Goal: Task Accomplishment & Management: Manage account settings

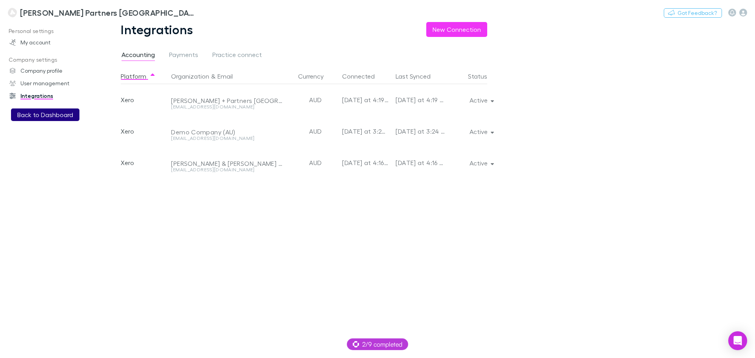
drag, startPoint x: 46, startPoint y: 125, endPoint x: 46, endPoint y: 116, distance: 8.3
click at [46, 124] on div "Personal settings My account Company settings Company profile User management I…" at bounding box center [54, 188] width 108 height 327
click at [46, 116] on button "Back to Dashboard" at bounding box center [45, 115] width 68 height 13
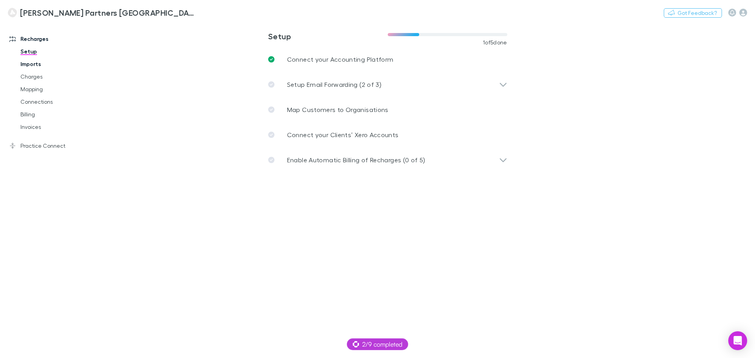
click at [28, 67] on link "Imports" at bounding box center [60, 64] width 94 height 13
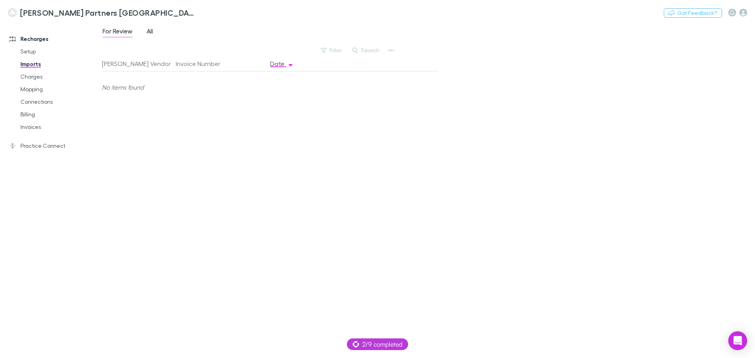
click at [149, 27] on span "All" at bounding box center [150, 32] width 6 height 10
click at [151, 35] on span "All" at bounding box center [150, 32] width 6 height 10
click at [34, 50] on link "Setup" at bounding box center [60, 51] width 94 height 13
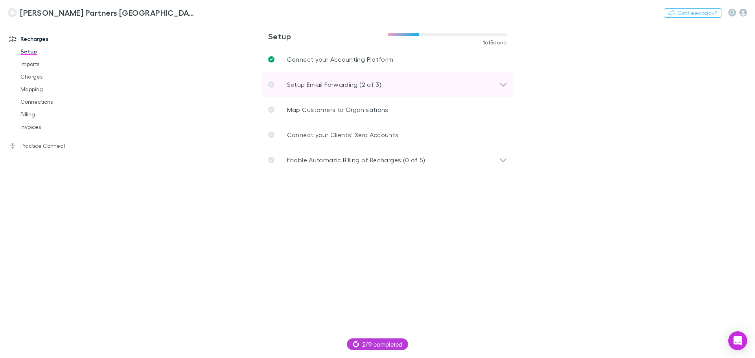
click at [355, 76] on div "Setup Email Forwarding (2 of 3)" at bounding box center [388, 84] width 252 height 25
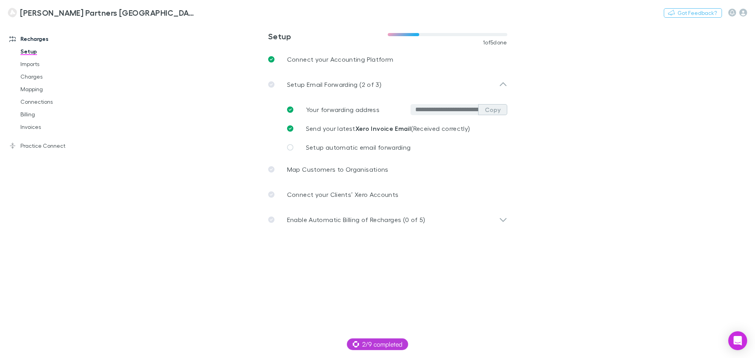
click at [497, 110] on button "Copy" at bounding box center [492, 109] width 29 height 11
click at [36, 86] on link "Mapping" at bounding box center [60, 89] width 94 height 13
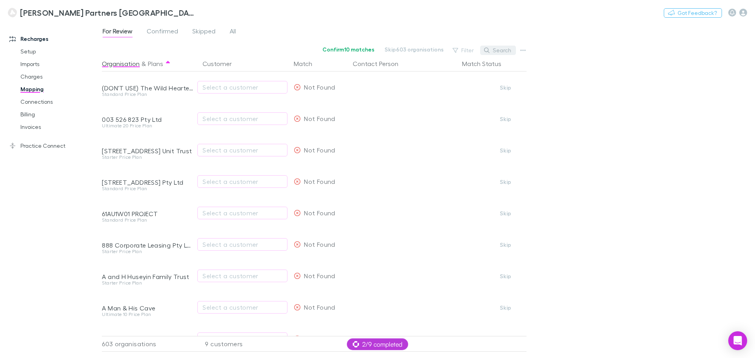
click at [498, 53] on button "Search" at bounding box center [498, 50] width 36 height 9
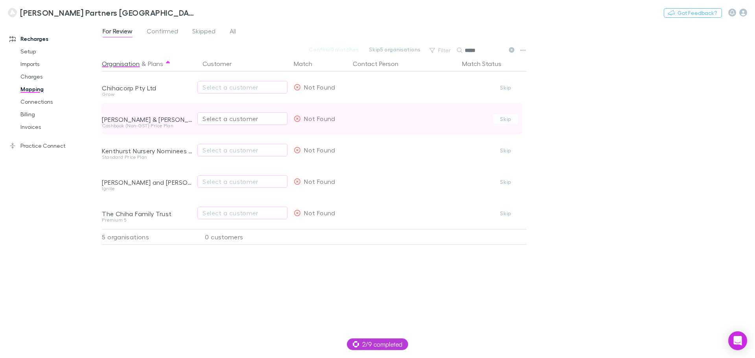
type input "*****"
click at [257, 124] on button "Select a customer" at bounding box center [242, 118] width 90 height 13
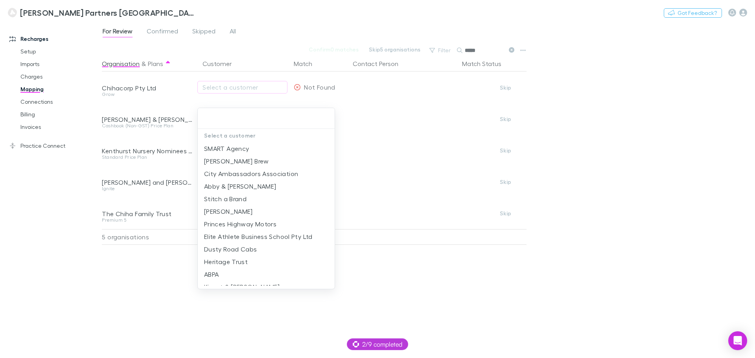
click at [630, 112] on div at bounding box center [377, 179] width 755 height 358
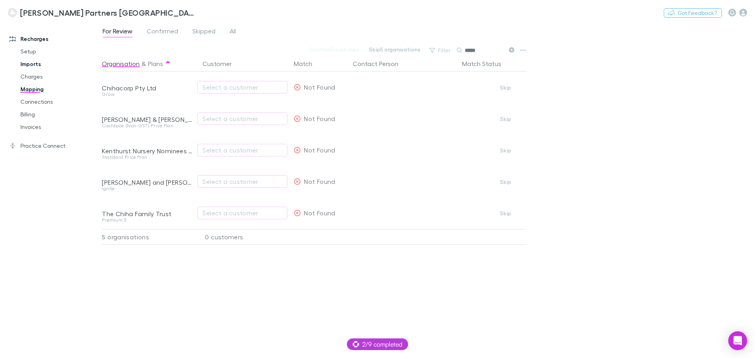
click at [38, 60] on link "Imports" at bounding box center [60, 64] width 94 height 13
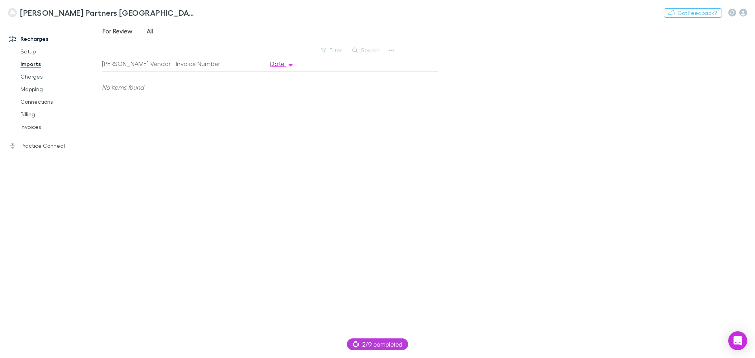
click at [151, 31] on span "All" at bounding box center [150, 32] width 6 height 10
click at [28, 90] on link "Mapping" at bounding box center [60, 89] width 94 height 13
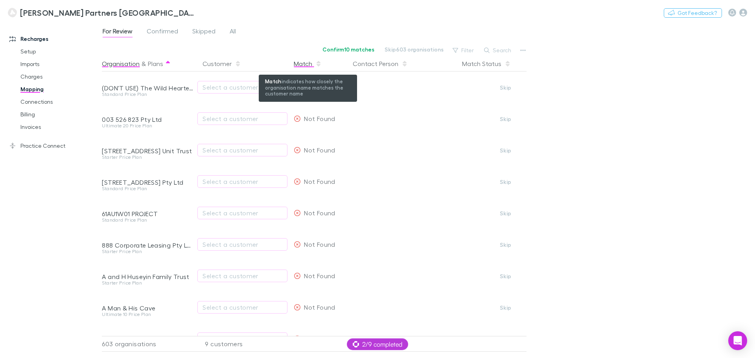
click at [308, 64] on div "Match" at bounding box center [308, 64] width 28 height 16
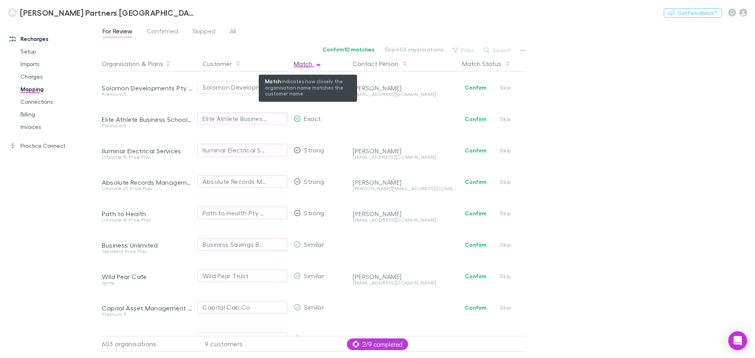
click at [317, 65] on icon "button" at bounding box center [318, 65] width 4 height 2
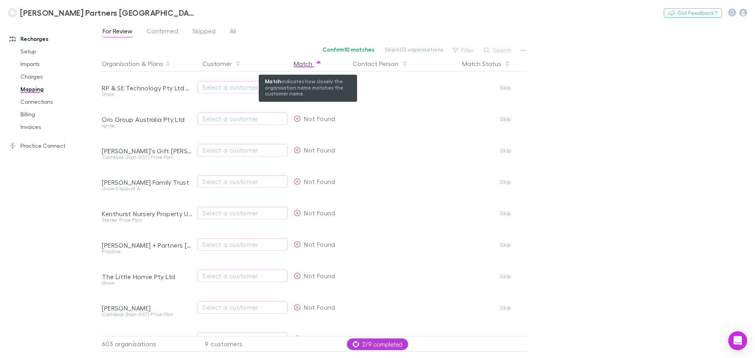
click at [317, 65] on icon "button" at bounding box center [318, 64] width 4 height 6
click at [311, 65] on div "Match" at bounding box center [308, 64] width 28 height 16
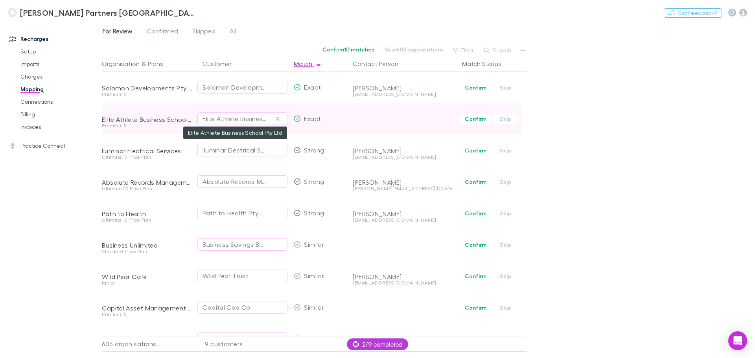
click at [251, 117] on div "Elite Athlete Business School Pty Ltd" at bounding box center [234, 118] width 64 height 9
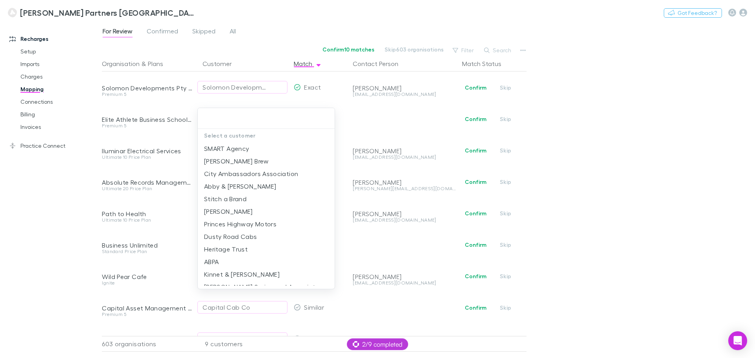
click at [599, 176] on div at bounding box center [377, 179] width 755 height 358
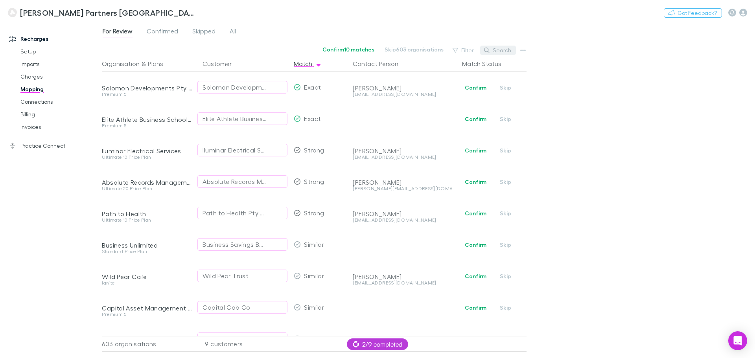
click at [509, 50] on button "Search" at bounding box center [498, 50] width 36 height 9
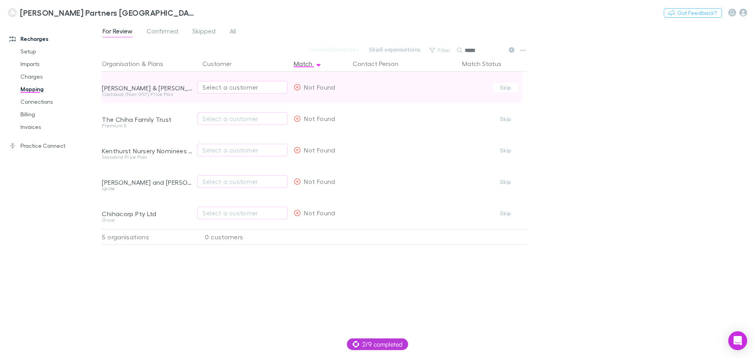
type input "*****"
click at [223, 85] on div "Select a customer" at bounding box center [242, 87] width 80 height 9
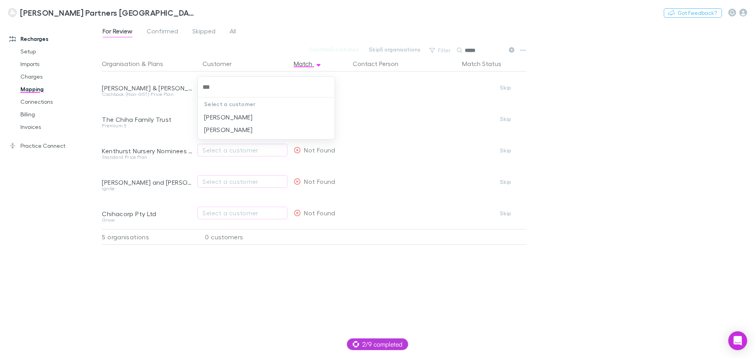
type input "***"
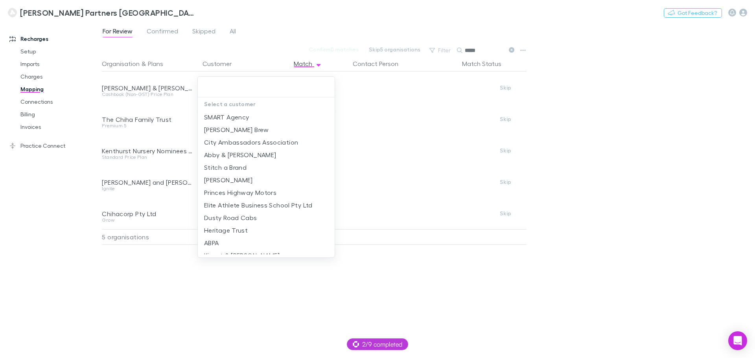
click at [272, 81] on input "text" at bounding box center [266, 87] width 131 height 15
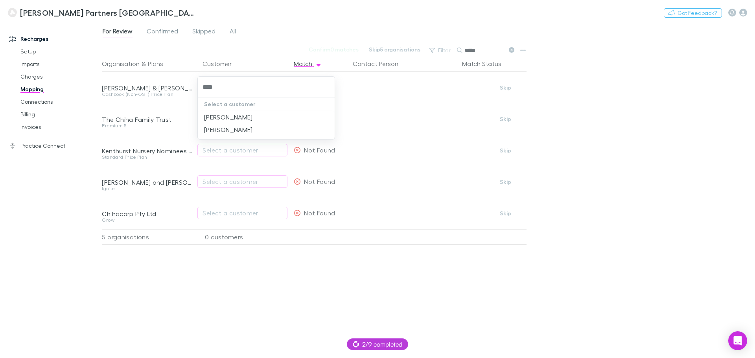
type input "*****"
click at [228, 132] on li "[PERSON_NAME]" at bounding box center [266, 129] width 137 height 13
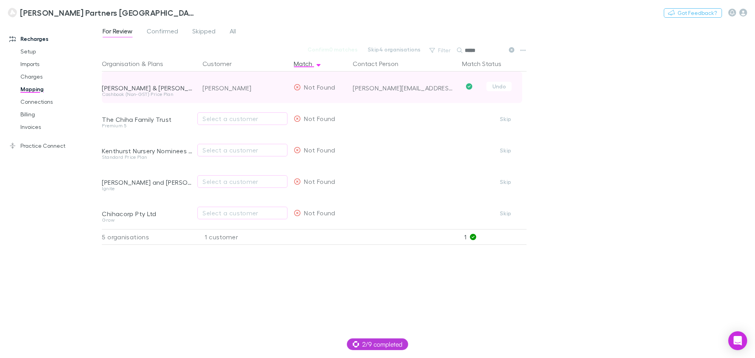
click at [227, 83] on div "[PERSON_NAME]" at bounding box center [244, 87] width 85 height 31
click at [469, 86] on icon "Confirmed" at bounding box center [469, 86] width 6 height 6
click at [501, 86] on button "Undo" at bounding box center [498, 86] width 25 height 9
click at [280, 88] on icon "button" at bounding box center [277, 87] width 5 height 6
click at [220, 87] on div "Select a customer" at bounding box center [242, 87] width 80 height 9
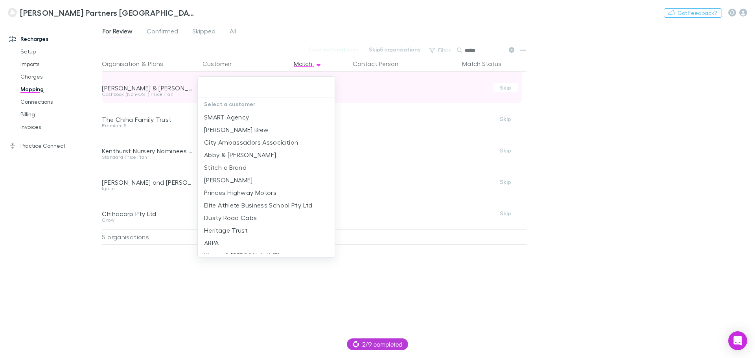
click at [220, 87] on input "text" at bounding box center [266, 87] width 131 height 15
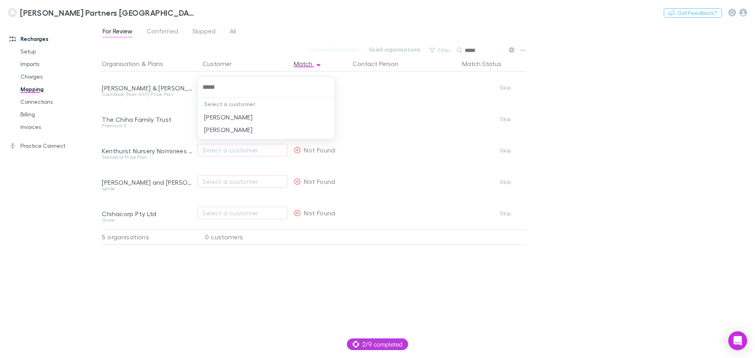
type input "*****"
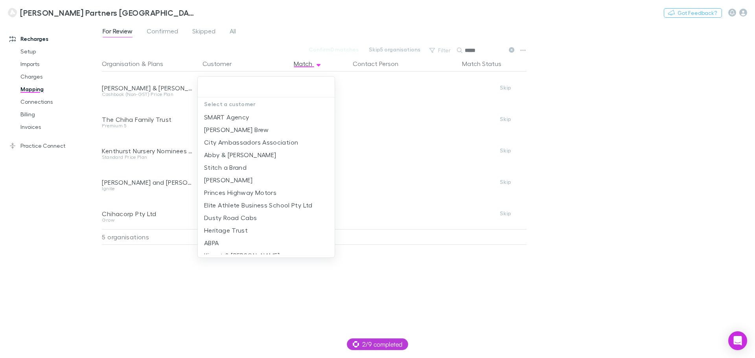
click at [237, 86] on input "text" at bounding box center [266, 87] width 131 height 15
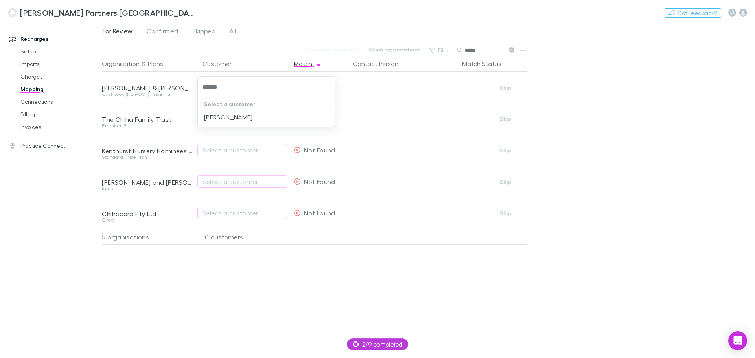
type input "******"
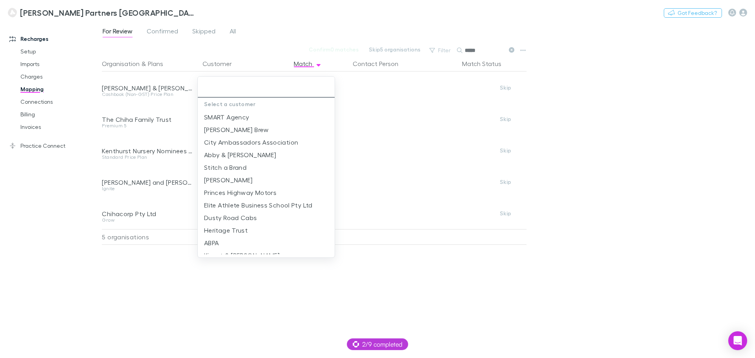
click at [223, 84] on input "text" at bounding box center [266, 87] width 131 height 15
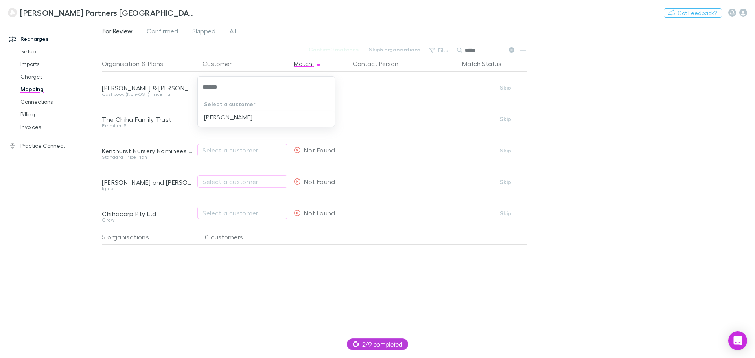
type input "******"
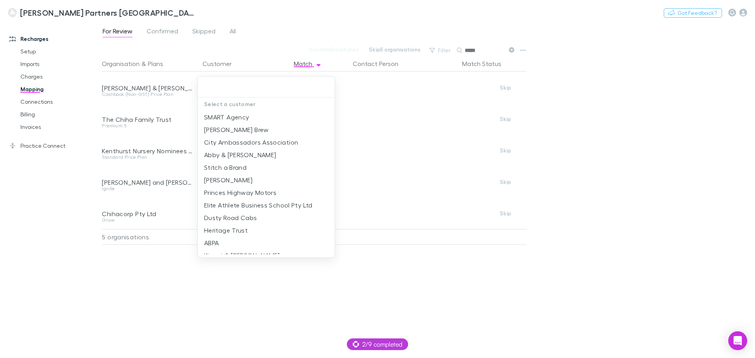
click at [584, 256] on div at bounding box center [377, 179] width 755 height 358
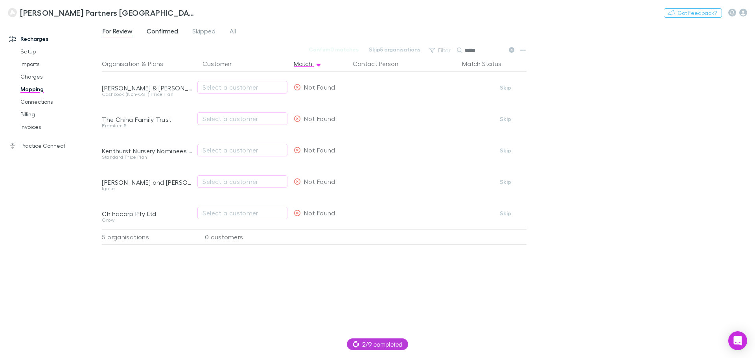
click at [147, 33] on link "Confirmed" at bounding box center [162, 32] width 33 height 13
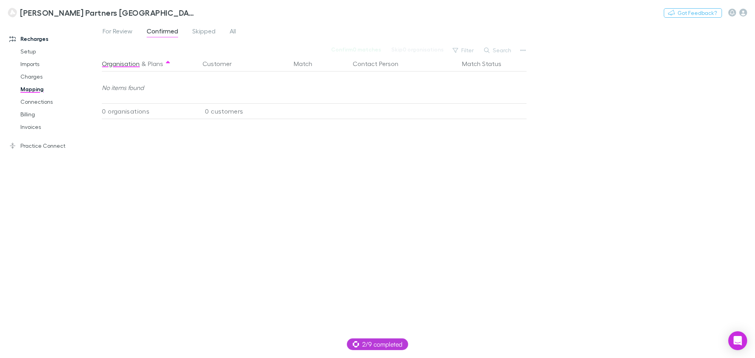
click at [100, 28] on div at bounding box center [100, 184] width 2 height 322
click at [109, 31] on span "For Review" at bounding box center [118, 32] width 30 height 10
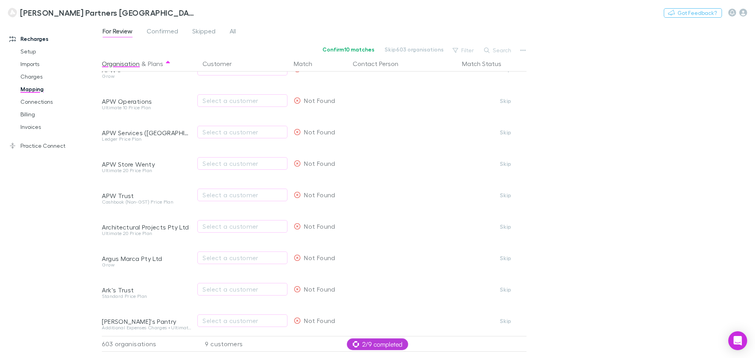
scroll to position [1511, 0]
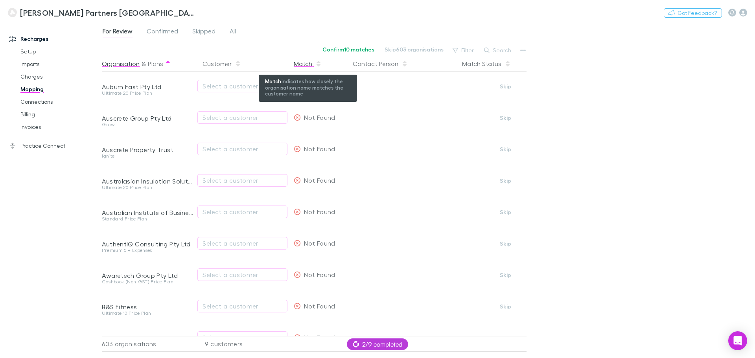
click at [305, 61] on div "Match" at bounding box center [308, 64] width 28 height 16
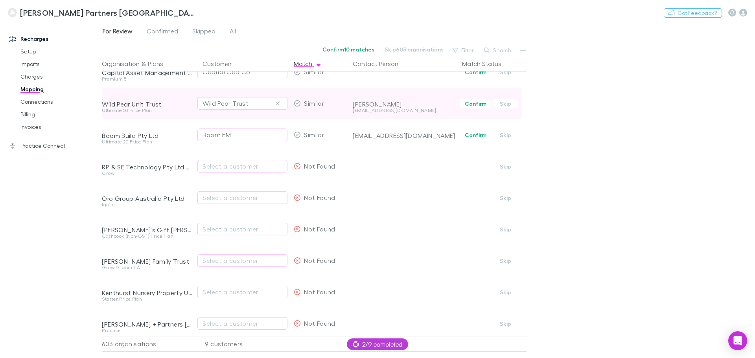
scroll to position [236, 0]
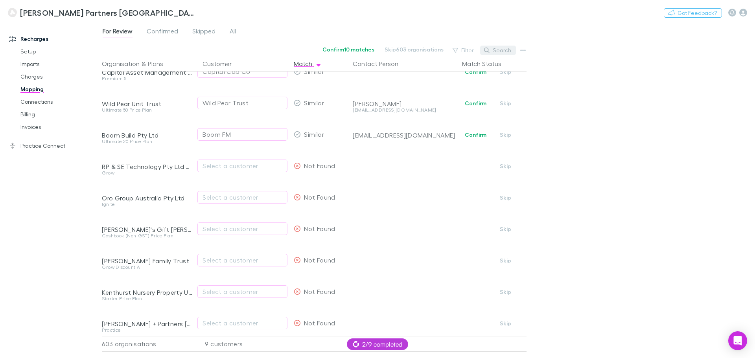
click at [488, 50] on icon "button" at bounding box center [487, 51] width 6 height 6
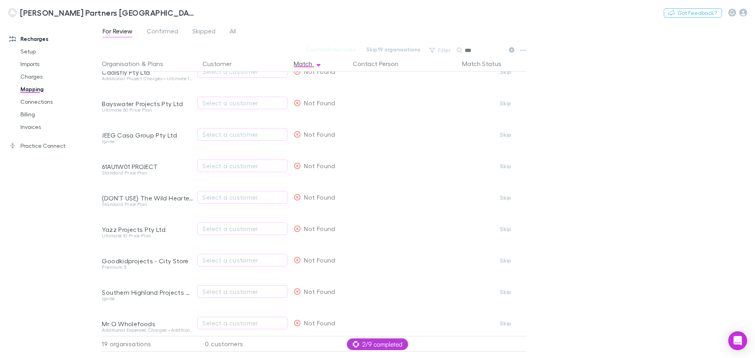
scroll to position [0, 0]
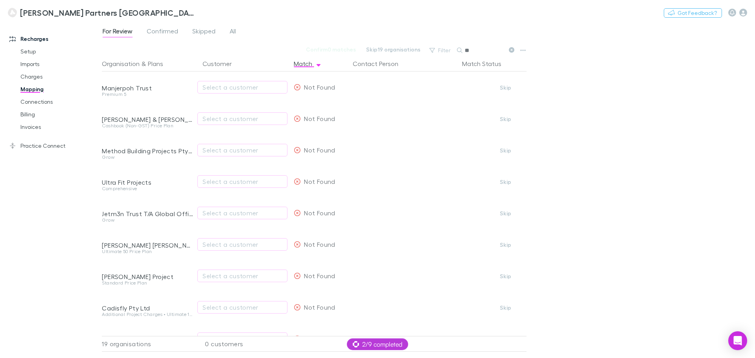
type input "*"
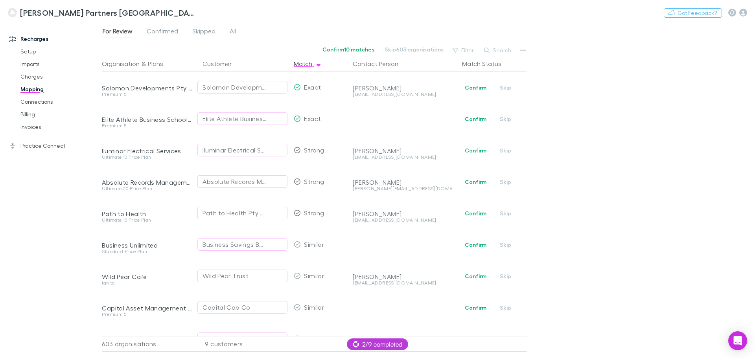
click at [493, 48] on button "Search" at bounding box center [498, 50] width 36 height 9
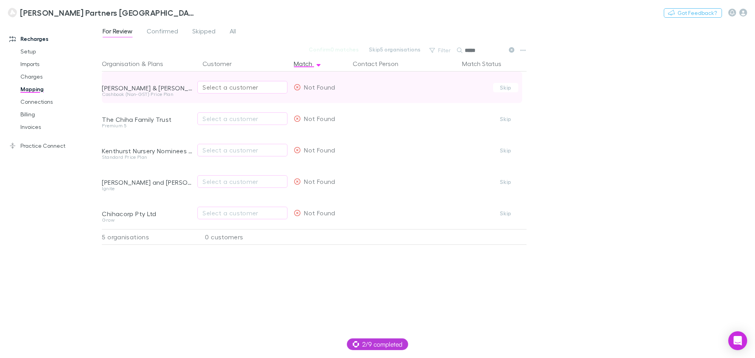
type input "*****"
click at [230, 87] on div "Select a customer" at bounding box center [242, 87] width 80 height 9
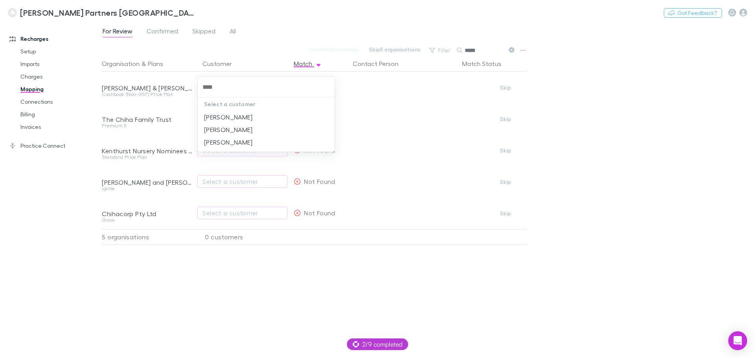
type input "*****"
click at [226, 131] on li "[PERSON_NAME]" at bounding box center [266, 129] width 137 height 13
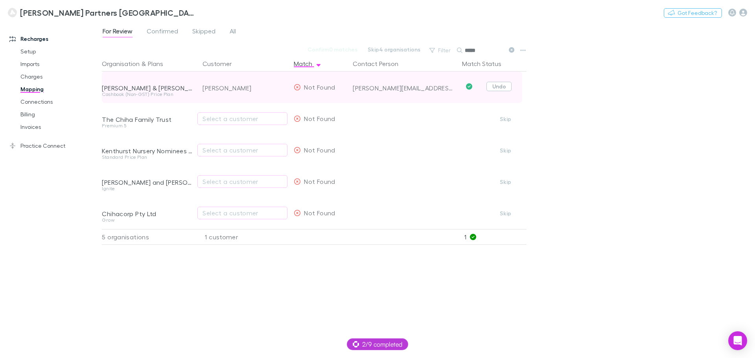
click at [501, 83] on button "Undo" at bounding box center [498, 86] width 25 height 9
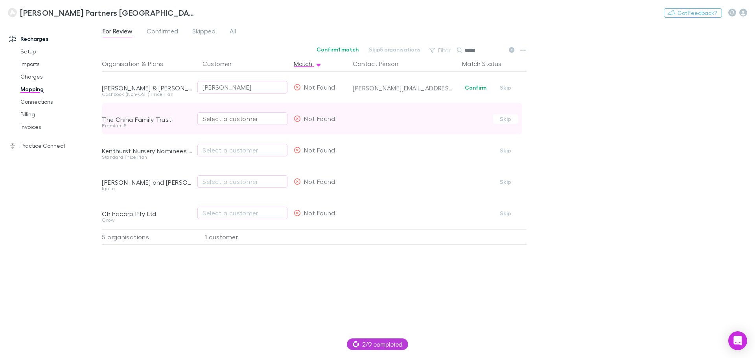
click at [239, 116] on div "Select a customer" at bounding box center [242, 118] width 80 height 9
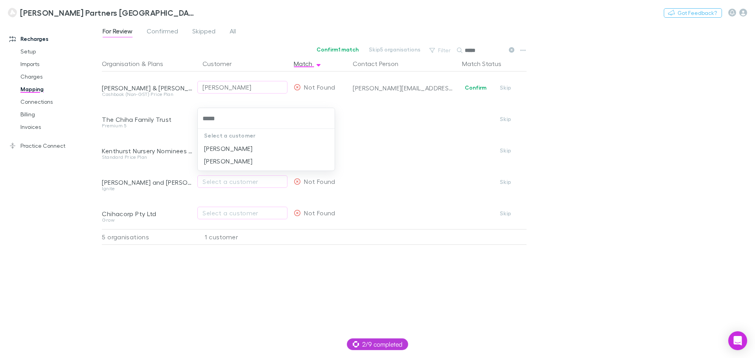
type input "*****"
click at [627, 249] on div at bounding box center [377, 179] width 755 height 358
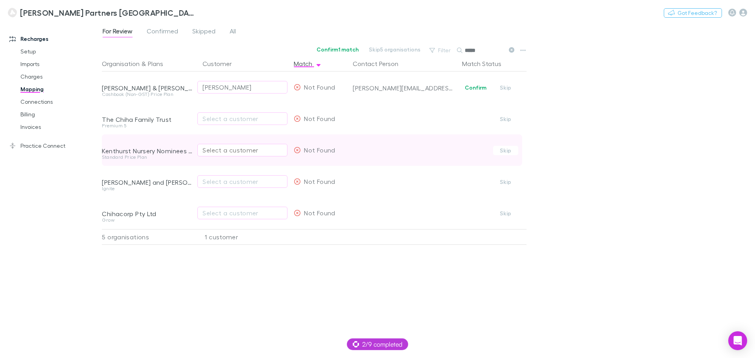
click at [222, 150] on div "Select a customer" at bounding box center [242, 149] width 80 height 9
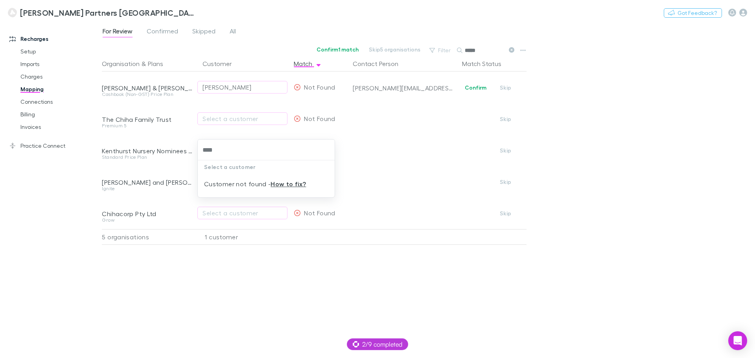
type input "****"
click at [180, 262] on div at bounding box center [377, 179] width 755 height 358
click at [509, 48] on button at bounding box center [510, 50] width 9 height 7
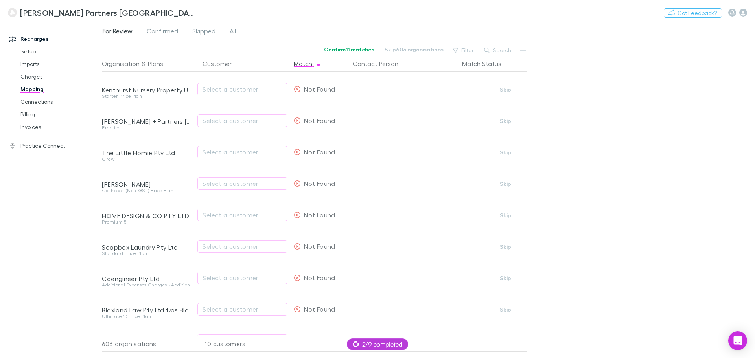
scroll to position [472, 0]
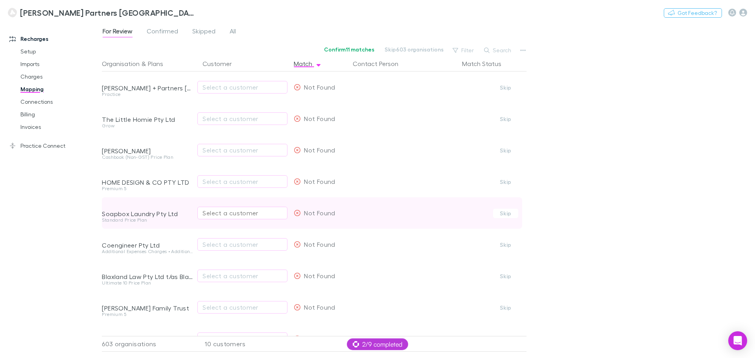
click at [212, 211] on div "Select a customer" at bounding box center [242, 212] width 80 height 9
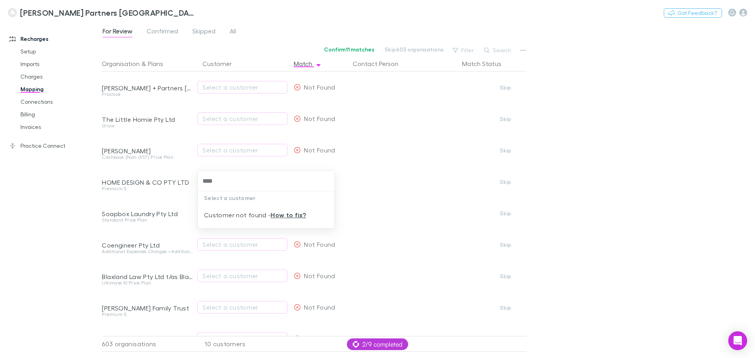
type input "****"
click at [37, 251] on div at bounding box center [377, 179] width 755 height 358
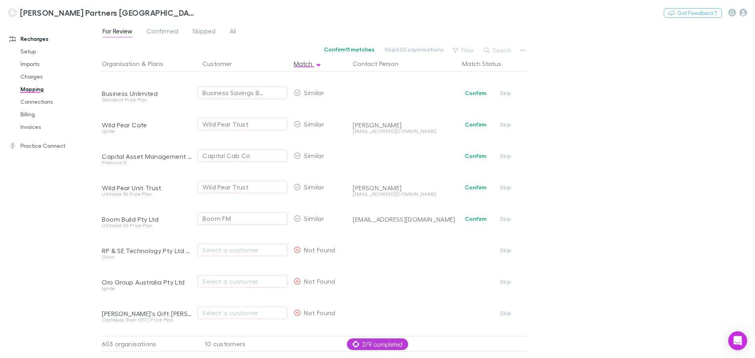
scroll to position [157, 0]
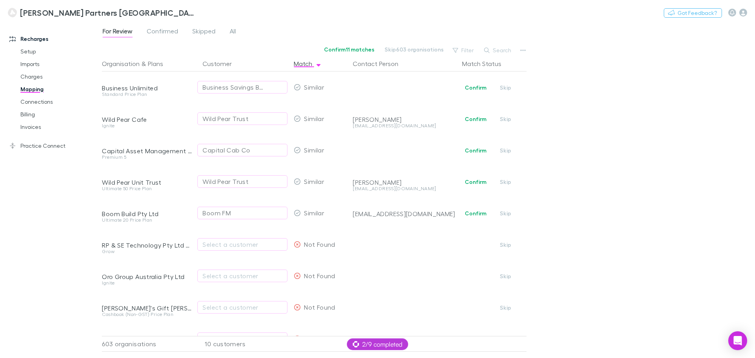
drag, startPoint x: 514, startPoint y: 215, endPoint x: 575, endPoint y: 216, distance: 60.6
click at [575, 216] on div "For Review Confirmed Skipped All Confirm 11 matches Skip 603 organisations Filt…" at bounding box center [428, 190] width 653 height 336
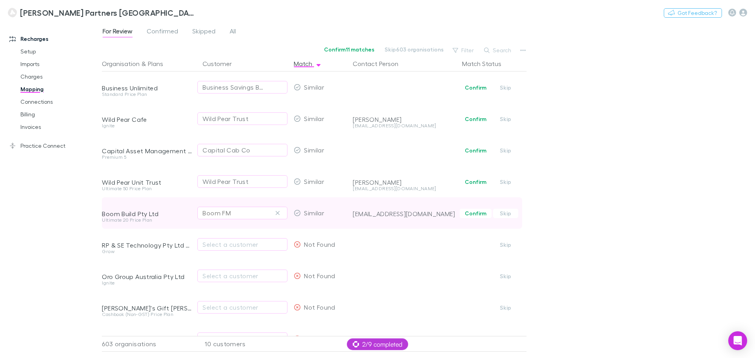
click at [276, 213] on icon "button" at bounding box center [277, 213] width 5 height 6
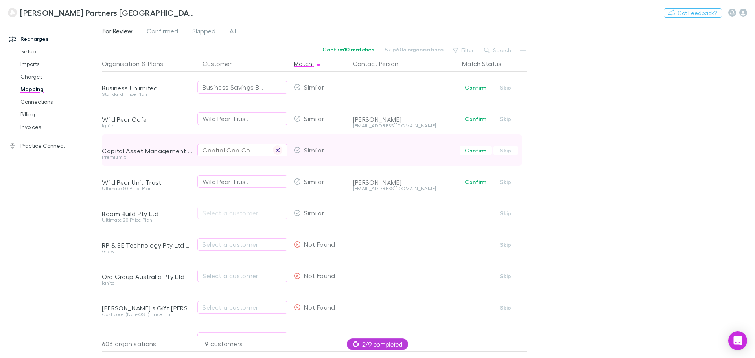
click at [275, 153] on icon "button" at bounding box center [277, 150] width 5 height 6
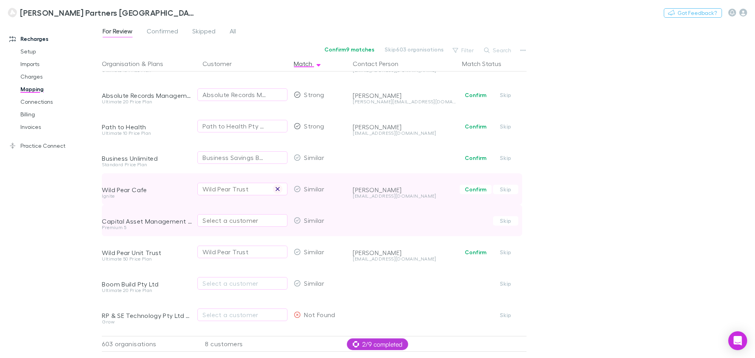
scroll to position [79, 0]
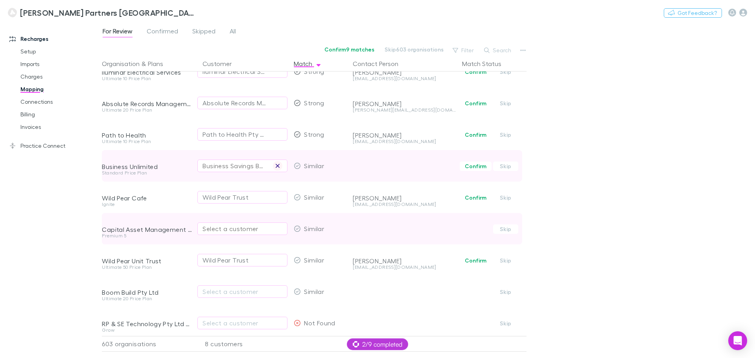
click at [280, 164] on icon "button" at bounding box center [277, 166] width 5 height 6
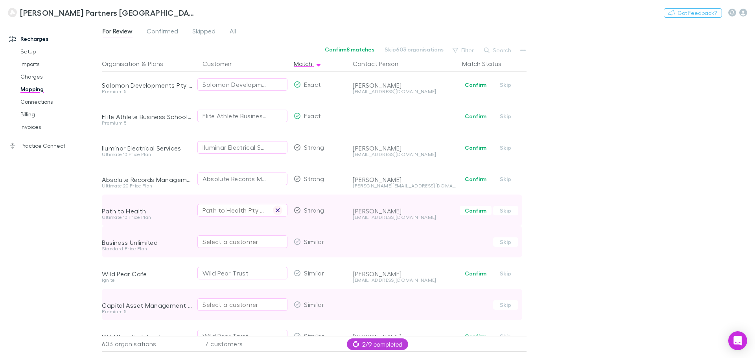
scroll to position [0, 0]
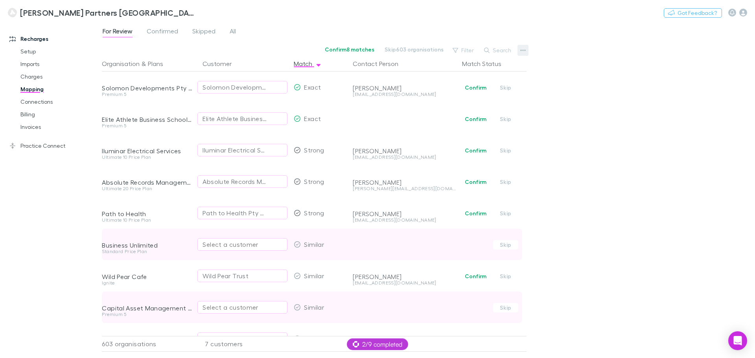
click at [519, 52] on button "button" at bounding box center [522, 50] width 11 height 11
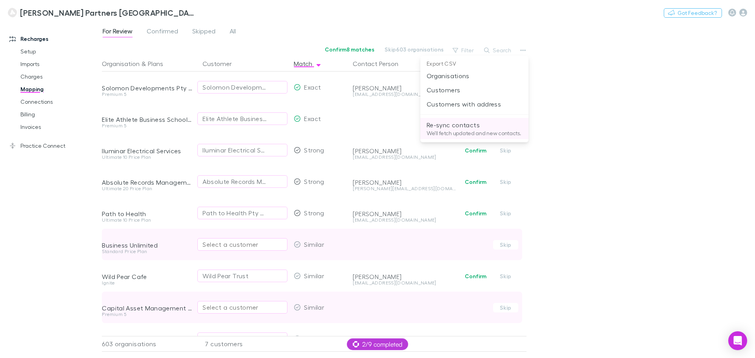
click at [502, 136] on p "We'll fetch updated and new contacts." at bounding box center [475, 133] width 96 height 7
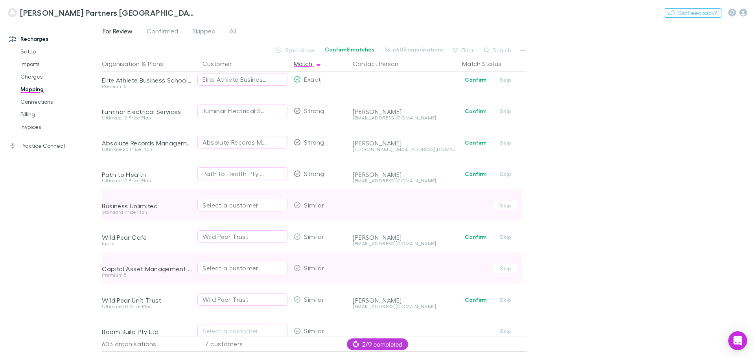
scroll to position [275, 0]
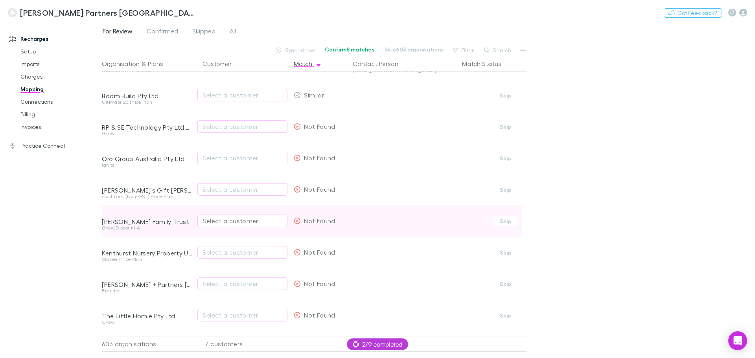
click at [253, 221] on div "Select a customer" at bounding box center [242, 220] width 80 height 9
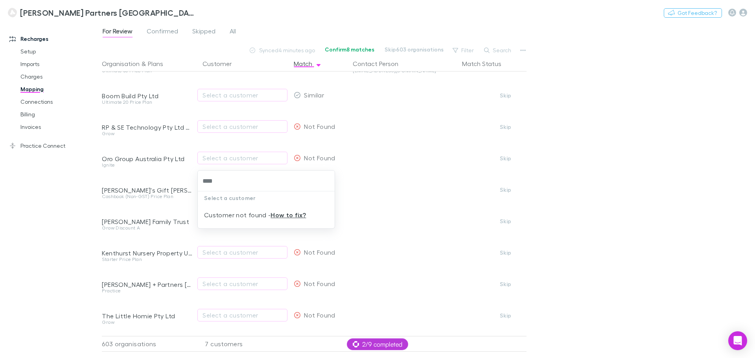
type input "****"
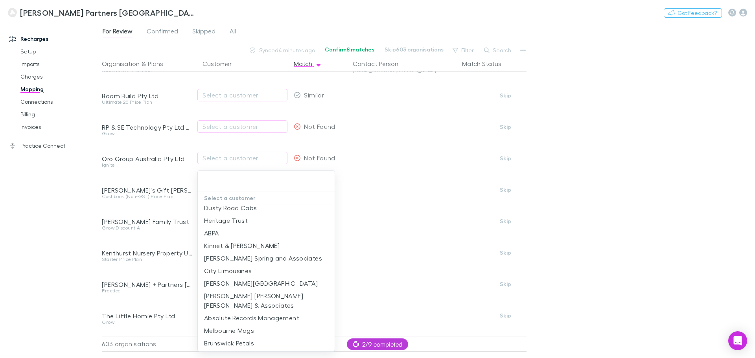
scroll to position [108, 0]
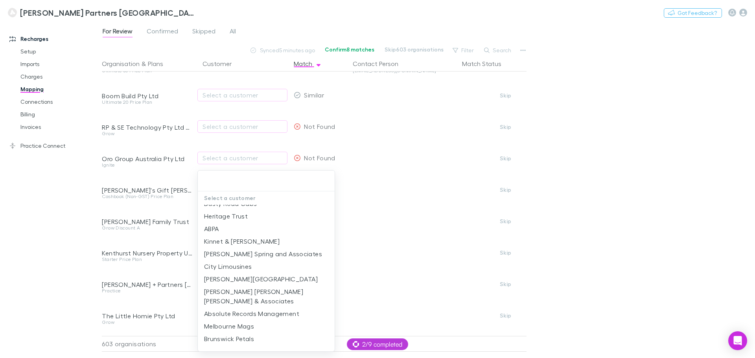
click at [742, 9] on div at bounding box center [377, 179] width 755 height 358
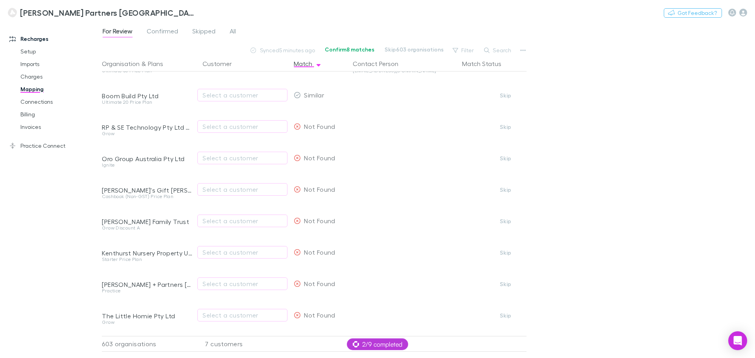
click at [742, 10] on icon "button" at bounding box center [743, 13] width 8 height 8
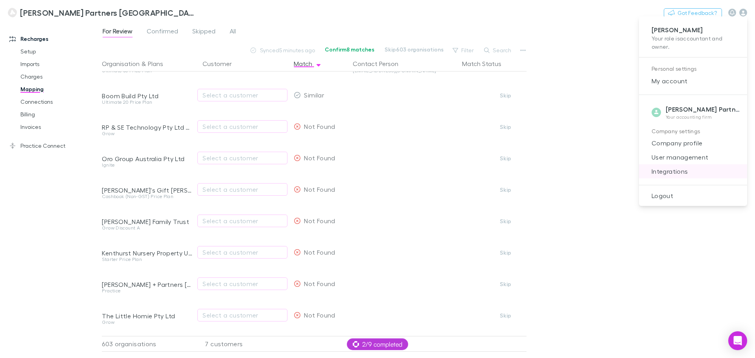
click at [679, 172] on span "Integrations" at bounding box center [693, 171] width 96 height 9
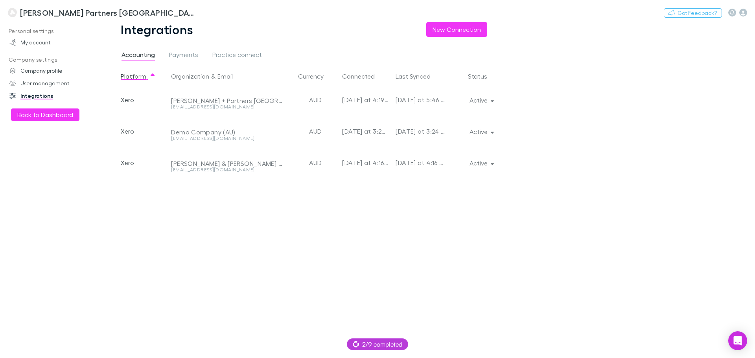
click at [493, 29] on div "Integrations New Connection" at bounding box center [310, 29] width 379 height 15
click at [489, 30] on div "Integrations New Connection" at bounding box center [310, 29] width 379 height 15
click at [474, 35] on button "New Connection" at bounding box center [456, 29] width 61 height 15
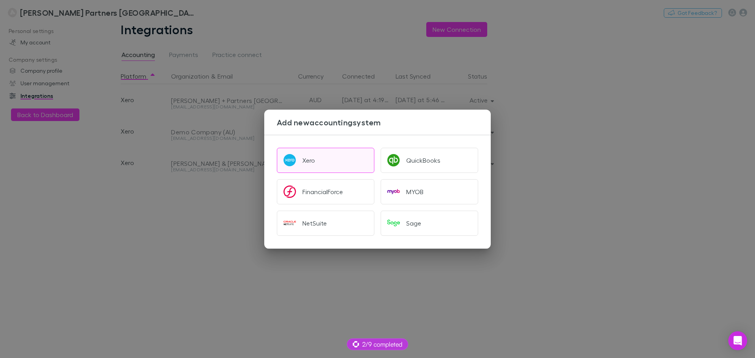
click at [319, 158] on button "Xero" at bounding box center [326, 160] width 98 height 25
